Goal: Task Accomplishment & Management: Manage account settings

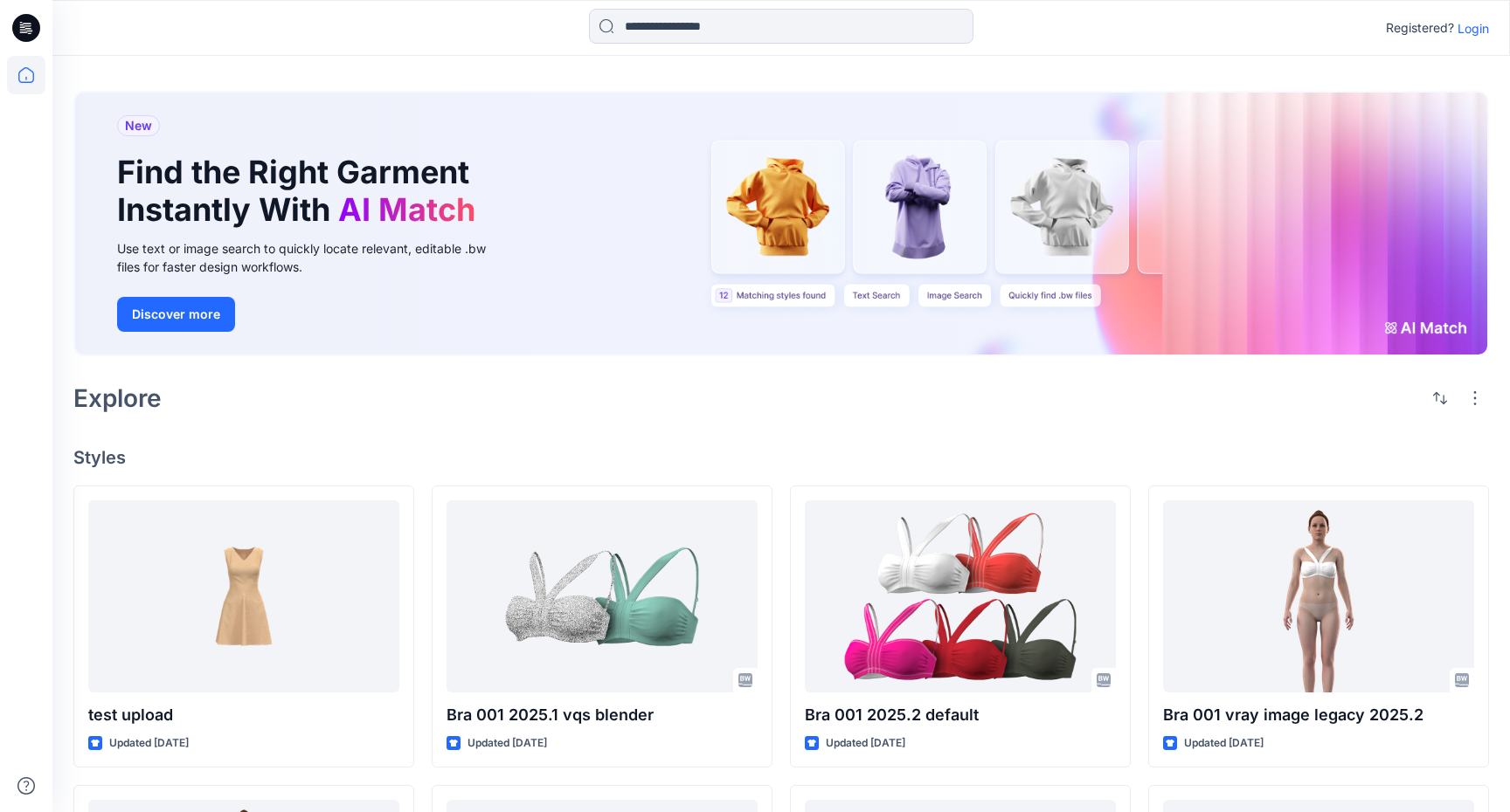
click at [1480, 20] on p "Login" at bounding box center [1472, 28] width 31 height 18
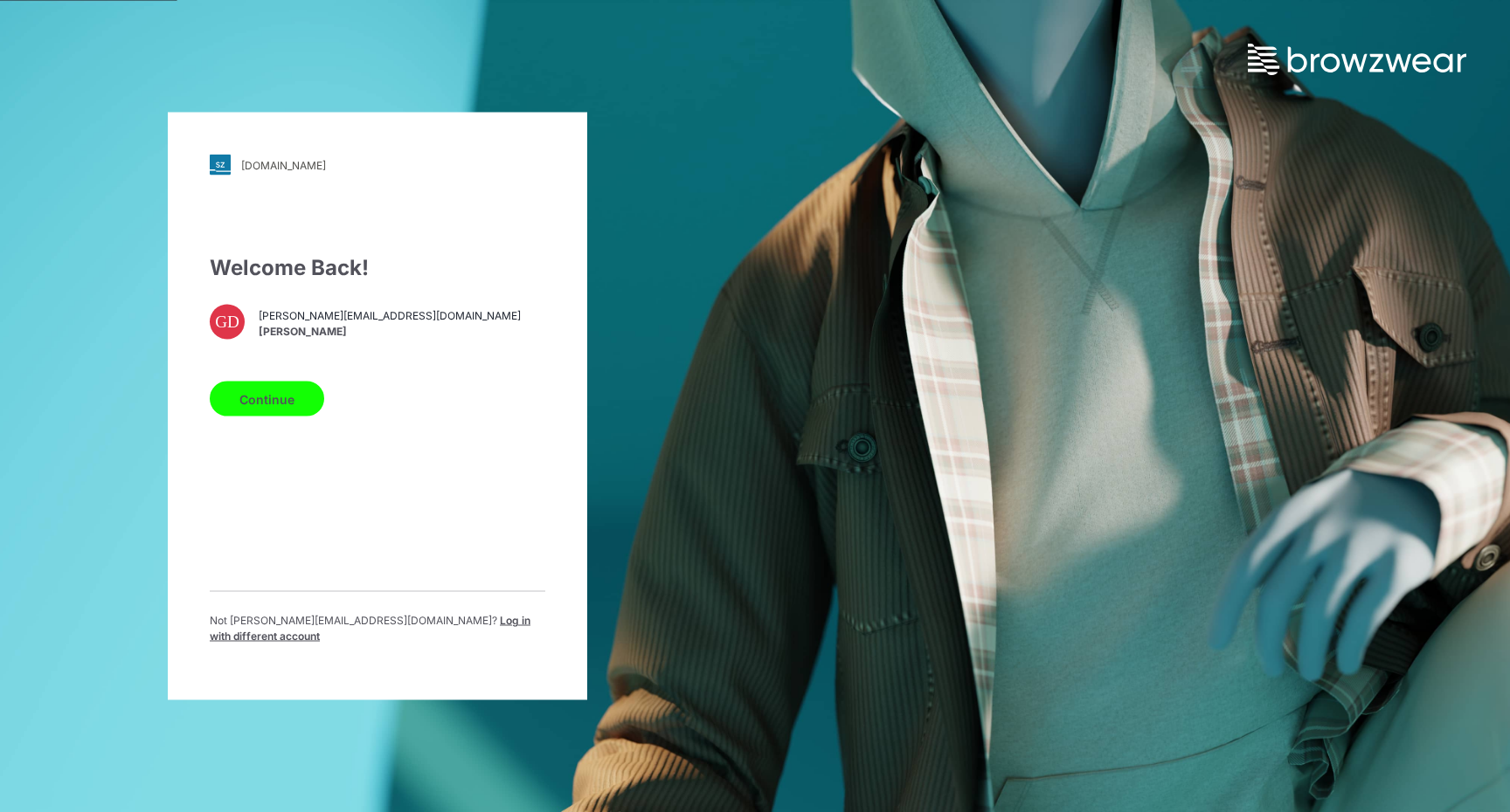
click at [244, 416] on button "Continue" at bounding box center [266, 398] width 114 height 35
click at [252, 397] on button "Continue" at bounding box center [266, 398] width 114 height 35
